Goal: Obtain resource: Download file/media

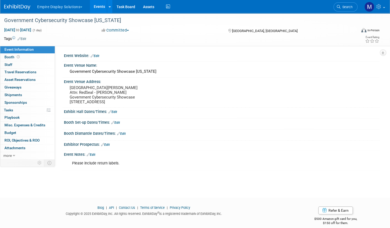
click at [63, 7] on button "Empire Display Solutions" at bounding box center [63, 6] width 52 height 12
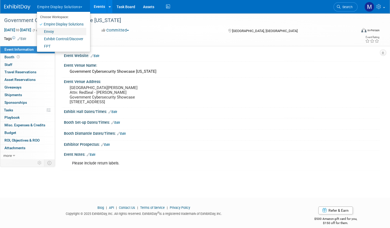
click at [64, 31] on link "Envoy" at bounding box center [61, 31] width 49 height 7
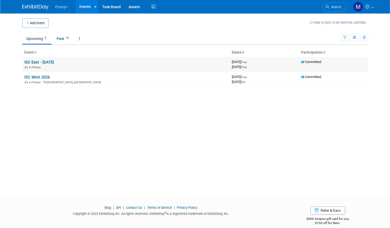
click at [45, 65] on div "In-Person" at bounding box center [125, 67] width 203 height 4
click at [46, 62] on link "ISC East - [DATE]" at bounding box center [39, 62] width 30 height 5
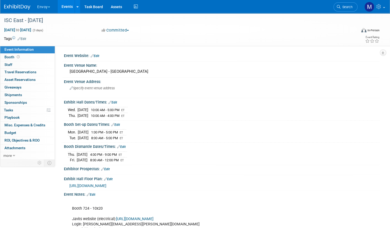
click at [106, 183] on span "[URL][DOMAIN_NAME]" at bounding box center [87, 185] width 37 height 4
